Goal: Task Accomplishment & Management: Manage account settings

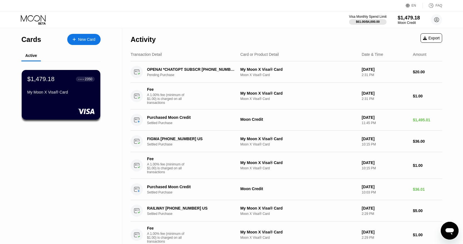
click at [366, 2] on div "EN Language Select an item Save FAQ" at bounding box center [231, 5] width 463 height 11
click at [366, 13] on div "Visa Monthly Spend Limit $61.00 / $4,000.00 $1,479.18 Moon Credit [PERSON_NAME]…" at bounding box center [231, 19] width 463 height 17
click at [366, 19] on div "$61.00 / $4,000.00" at bounding box center [367, 22] width 38 height 6
